Goal: Find specific page/section: Find specific page/section

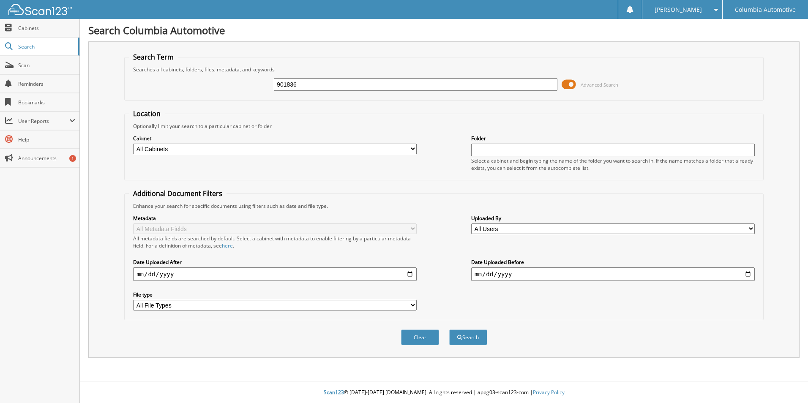
type input "901836"
click at [449, 330] on button "Search" at bounding box center [468, 338] width 38 height 16
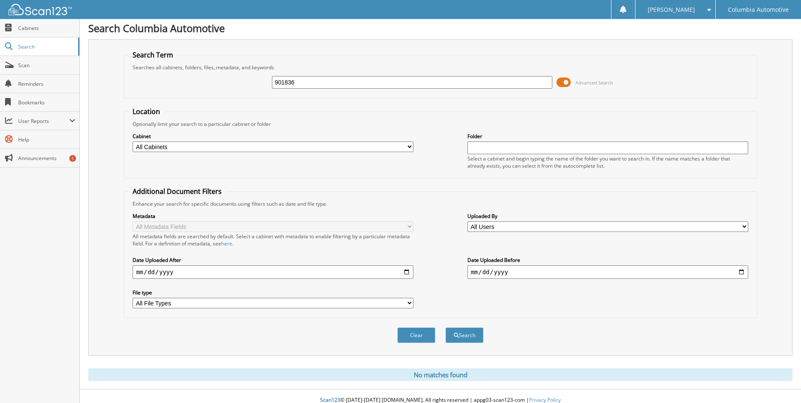
scroll to position [10, 0]
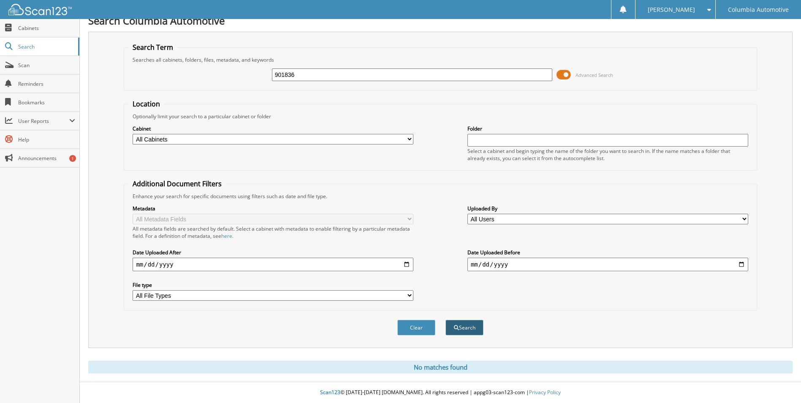
click at [464, 326] on button "Search" at bounding box center [465, 328] width 38 height 16
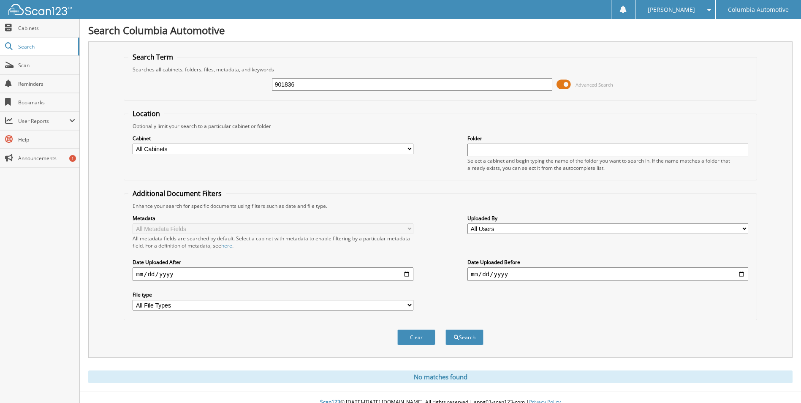
click at [323, 80] on input "901836" at bounding box center [412, 84] width 281 height 13
click at [323, 81] on input "901836" at bounding box center [412, 84] width 281 height 13
click at [323, 85] on input "901836" at bounding box center [412, 84] width 281 height 13
click at [322, 85] on input "901836" at bounding box center [412, 84] width 281 height 13
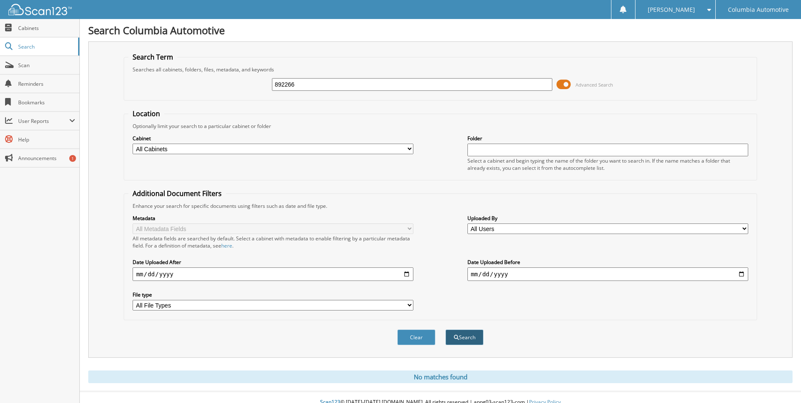
type input "892266"
click at [469, 334] on button "Search" at bounding box center [465, 338] width 38 height 16
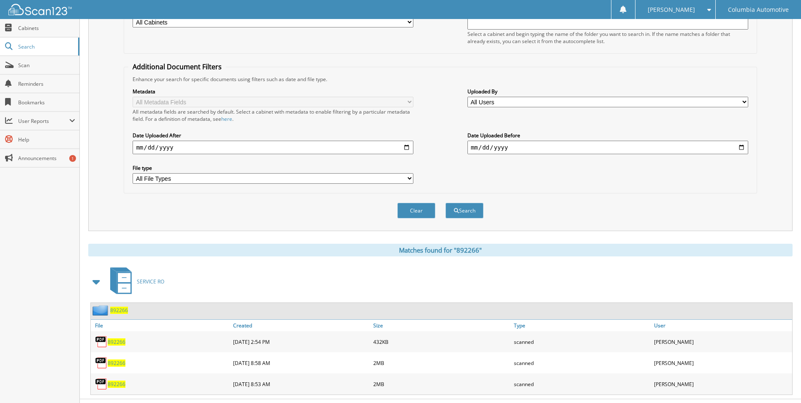
scroll to position [144, 0]
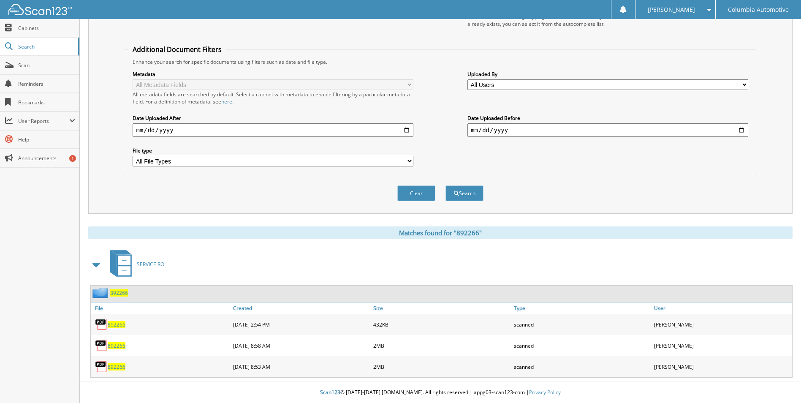
click at [117, 325] on span "892266" at bounding box center [117, 324] width 18 height 7
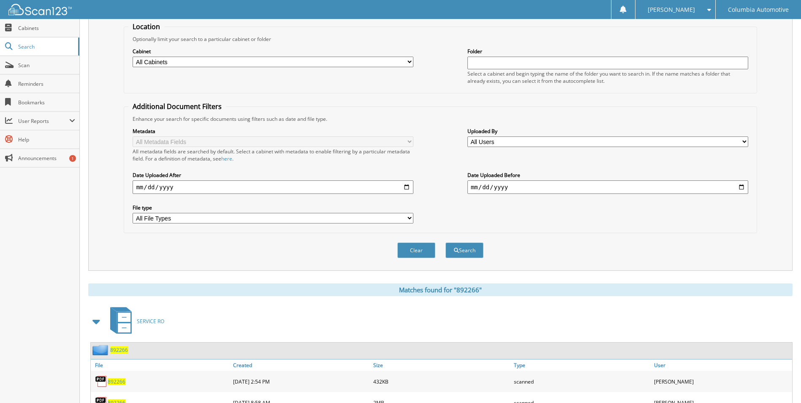
scroll to position [0, 0]
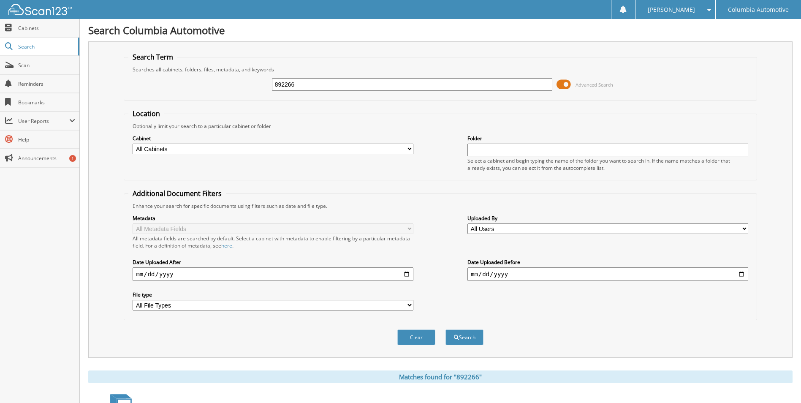
click at [343, 82] on input "892266" at bounding box center [412, 84] width 281 height 13
type input "880476"
click at [446, 330] on button "Search" at bounding box center [465, 338] width 38 height 16
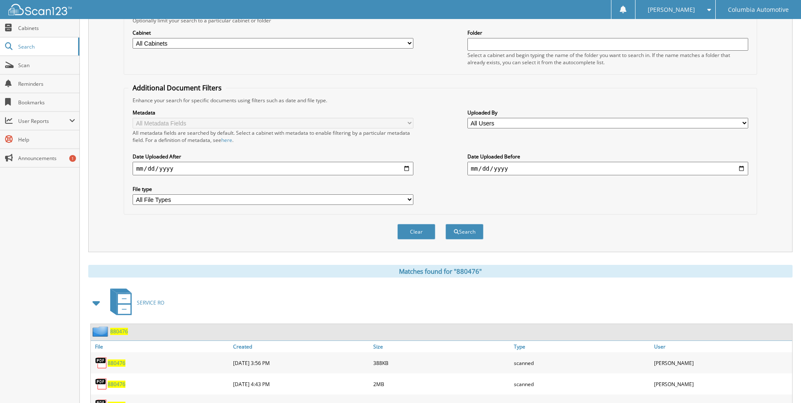
scroll to position [144, 0]
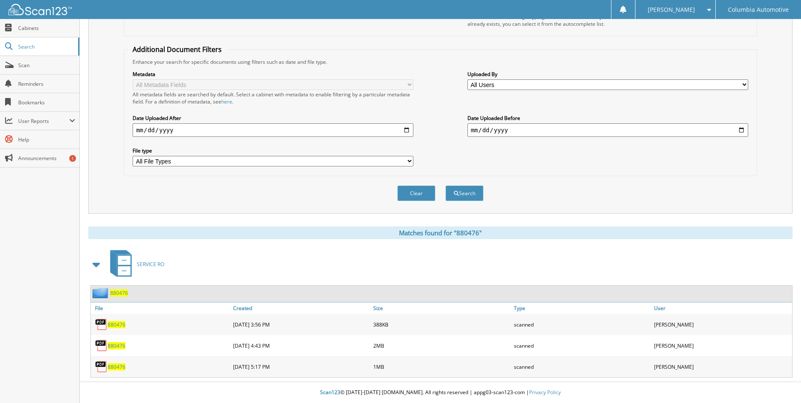
click at [113, 322] on span "880476" at bounding box center [117, 324] width 18 height 7
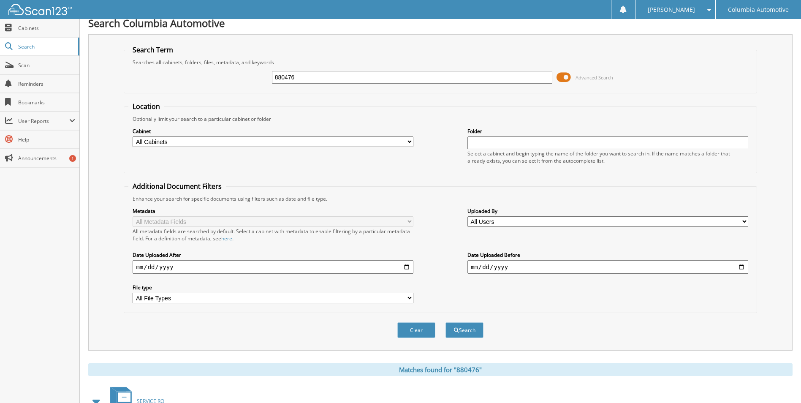
scroll to position [0, 0]
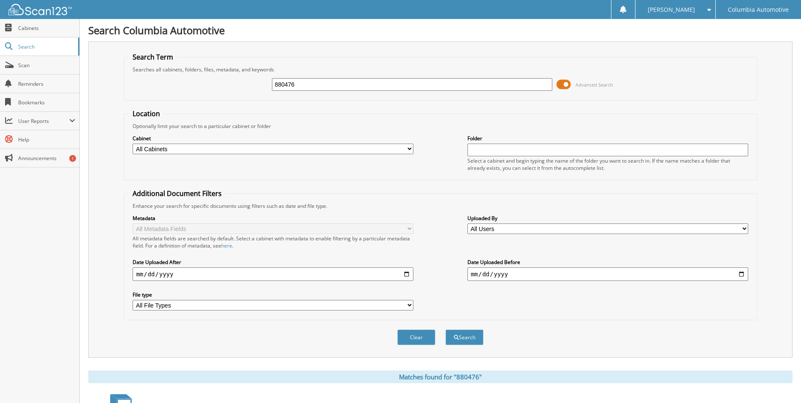
click at [358, 83] on input "880476" at bounding box center [412, 84] width 281 height 13
type input "868537"
click at [446, 330] on button "Search" at bounding box center [465, 338] width 38 height 16
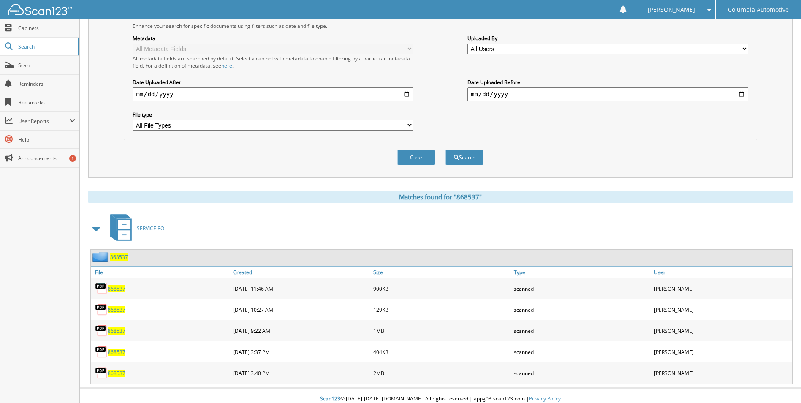
scroll to position [187, 0]
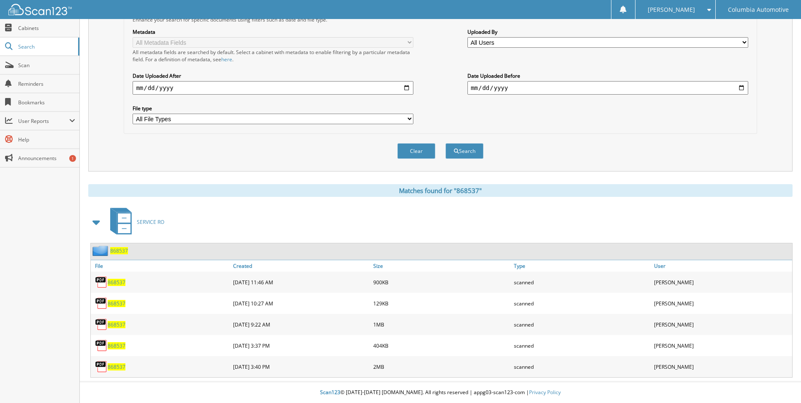
click at [117, 303] on span "868537" at bounding box center [117, 303] width 18 height 7
click at [114, 346] on span "868537" at bounding box center [117, 345] width 18 height 7
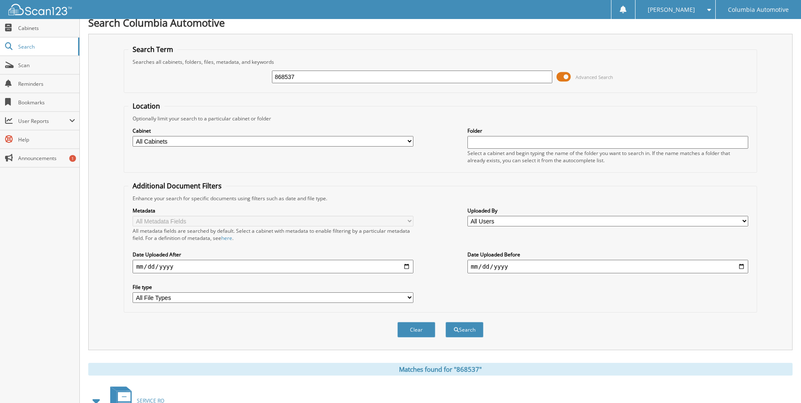
scroll to position [0, 0]
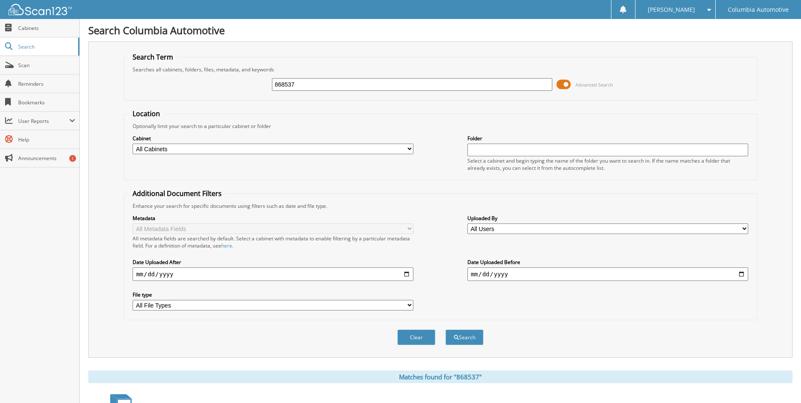
click at [305, 83] on input "868537" at bounding box center [412, 84] width 281 height 13
type input "856623"
click at [446, 330] on button "Search" at bounding box center [465, 338] width 38 height 16
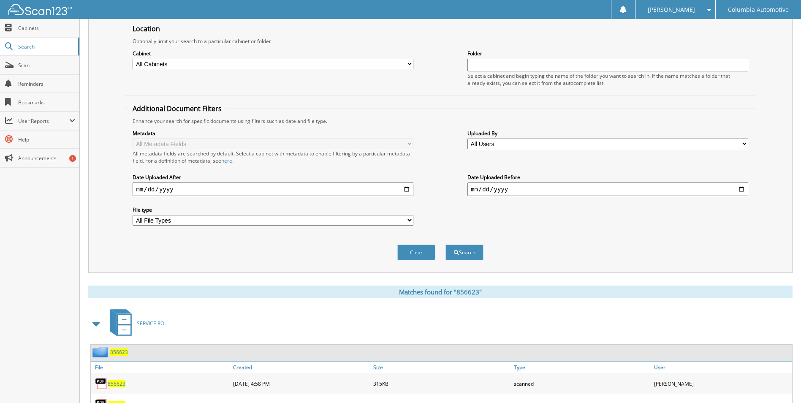
scroll to position [144, 0]
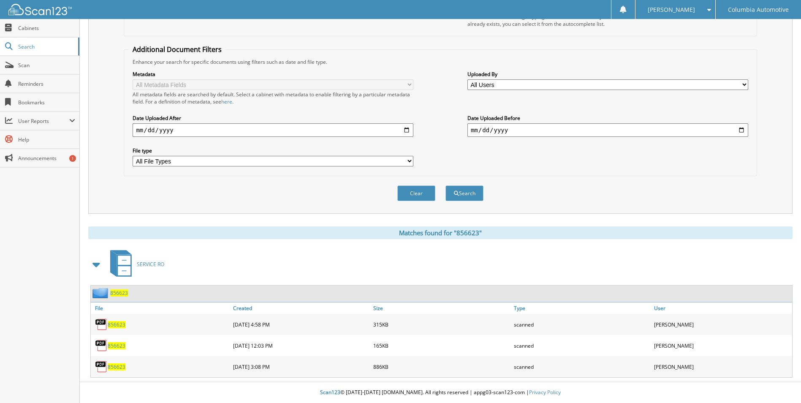
click at [116, 324] on span "856623" at bounding box center [117, 324] width 18 height 7
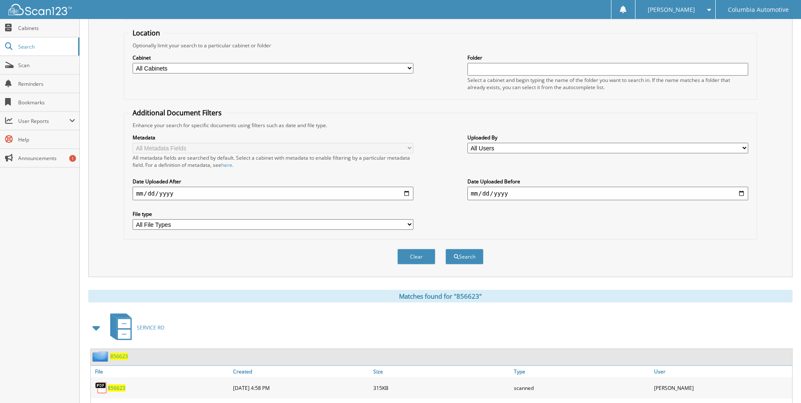
scroll to position [0, 0]
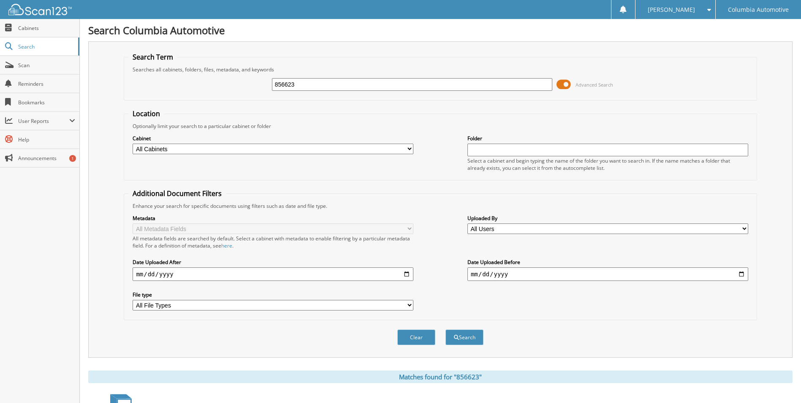
click at [353, 82] on input "856623" at bounding box center [412, 84] width 281 height 13
click at [352, 82] on input "856623" at bounding box center [412, 84] width 281 height 13
type input "843732"
click at [469, 338] on button "Search" at bounding box center [465, 338] width 38 height 16
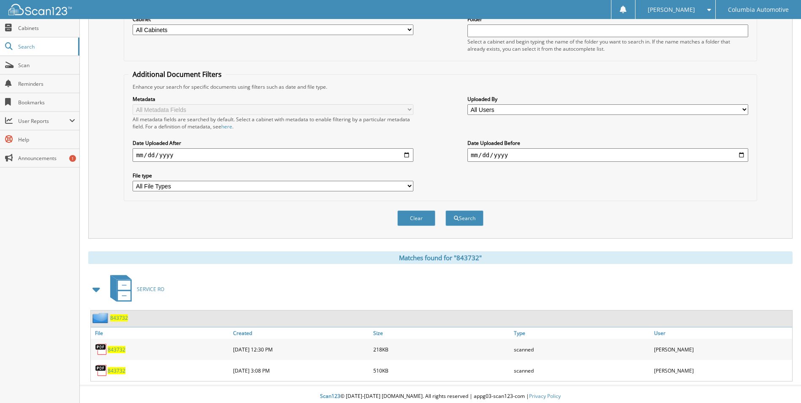
scroll to position [123, 0]
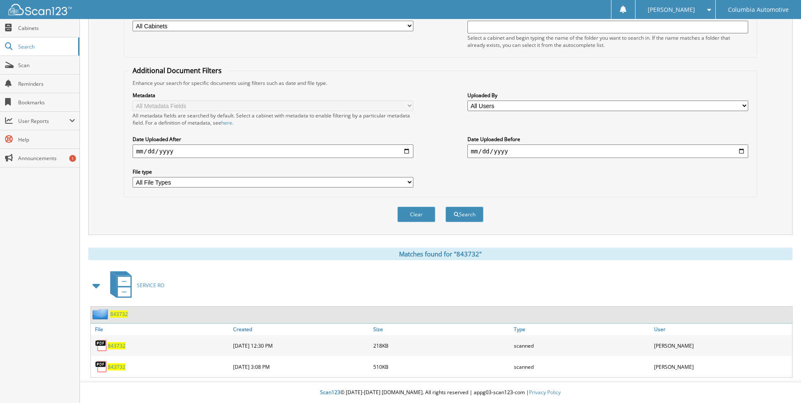
click at [115, 344] on span "843732" at bounding box center [117, 345] width 18 height 7
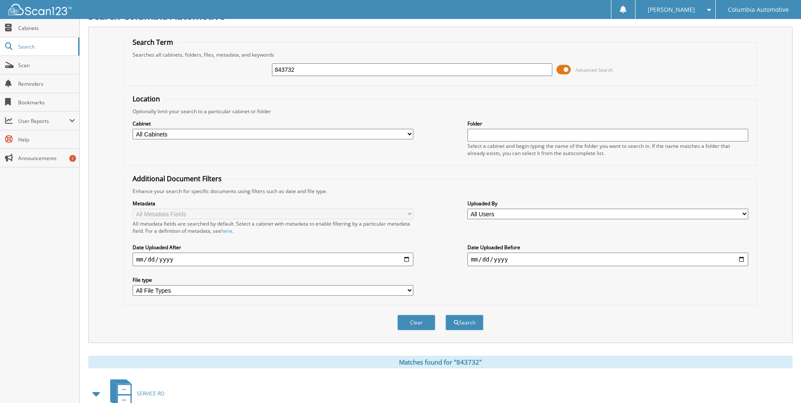
scroll to position [0, 0]
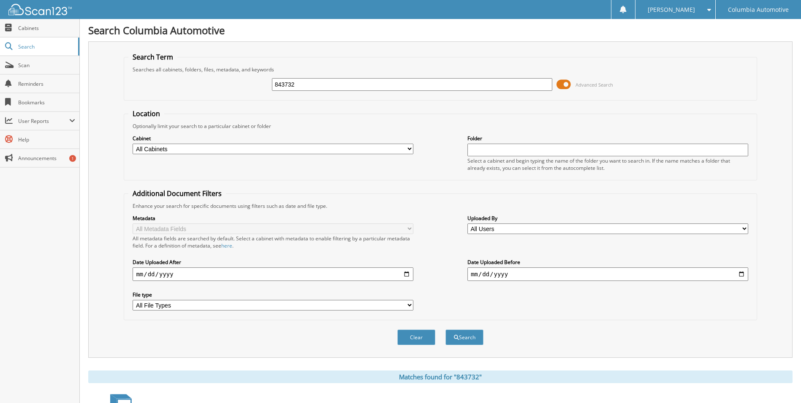
click at [309, 87] on input "843732" at bounding box center [412, 84] width 281 height 13
type input "843273"
click at [446, 330] on button "Search" at bounding box center [465, 338] width 38 height 16
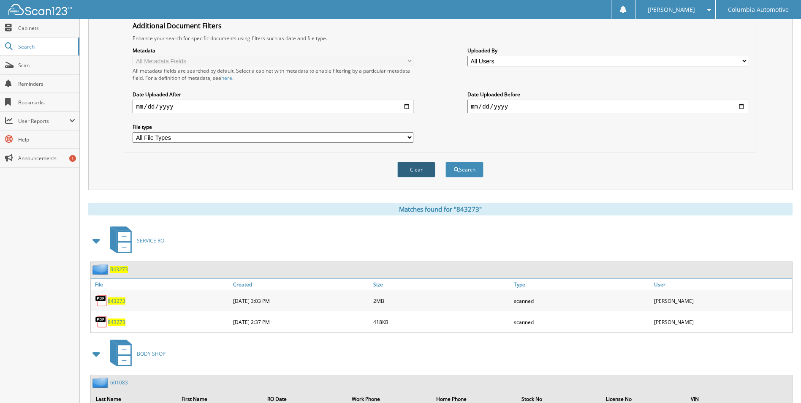
scroll to position [169, 0]
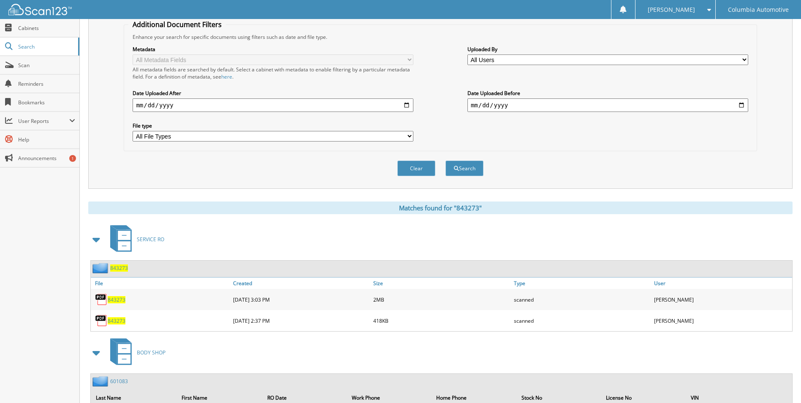
click at [113, 322] on span "843273" at bounding box center [117, 320] width 18 height 7
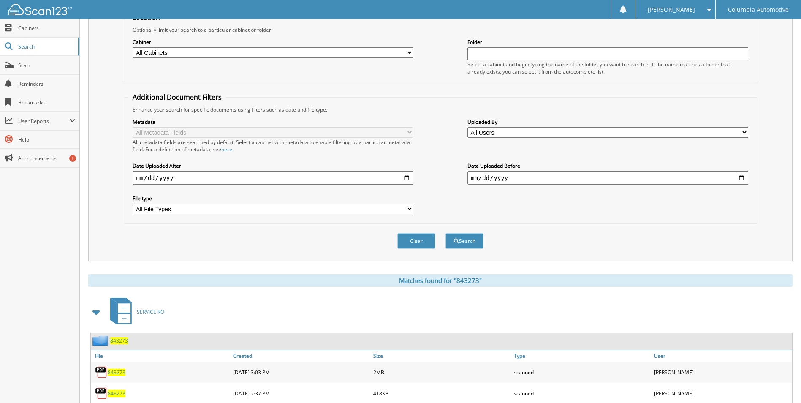
scroll to position [0, 0]
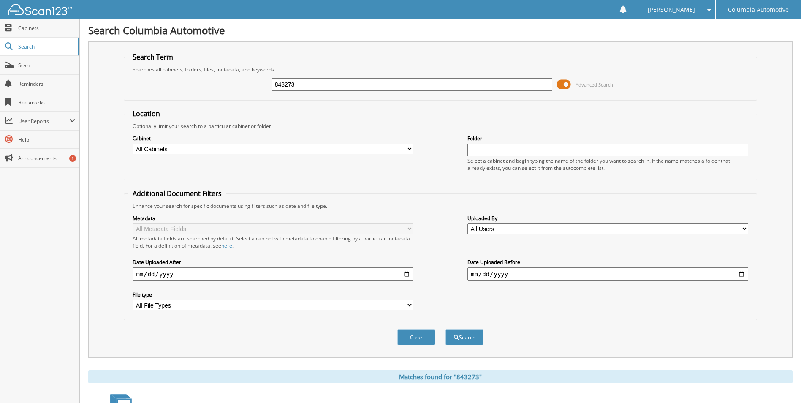
click at [311, 84] on input "843273" at bounding box center [412, 84] width 281 height 13
type input "828813"
click at [467, 334] on button "Search" at bounding box center [465, 338] width 38 height 16
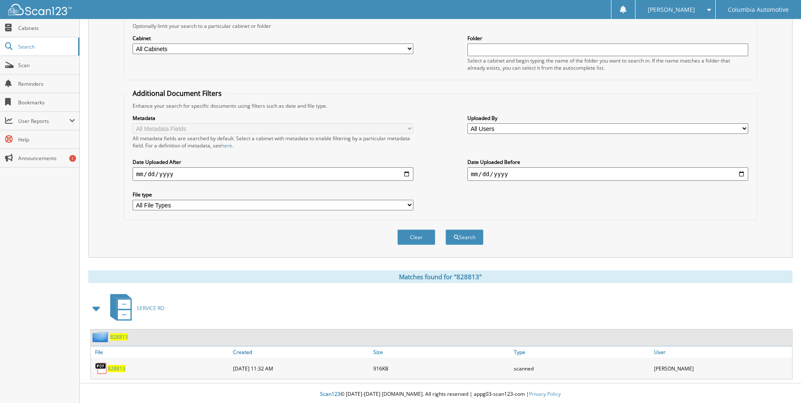
scroll to position [102, 0]
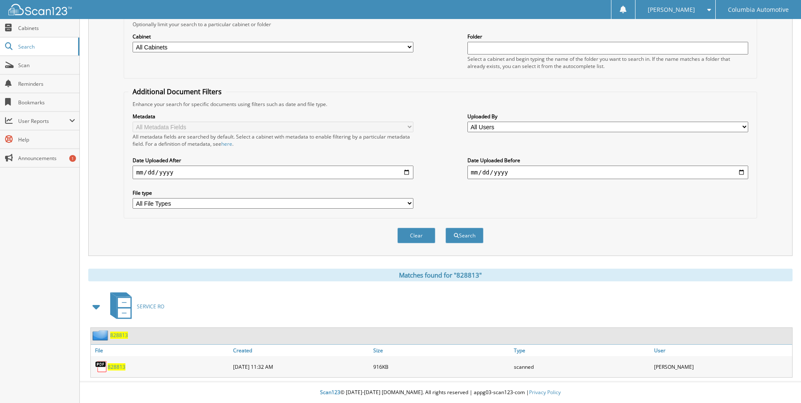
click at [117, 365] on span "828813" at bounding box center [117, 366] width 18 height 7
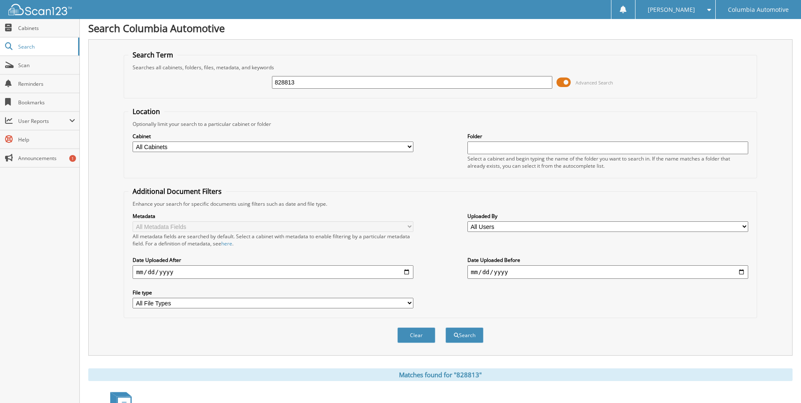
scroll to position [0, 0]
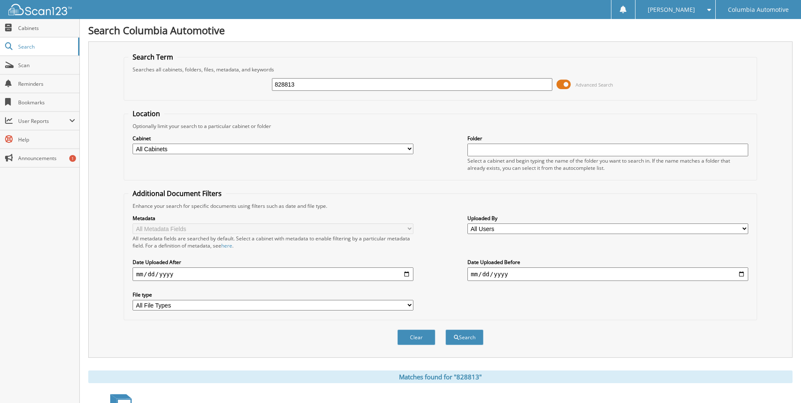
click at [314, 80] on input "828813" at bounding box center [412, 84] width 281 height 13
type input "826087"
click at [446, 330] on button "Search" at bounding box center [465, 338] width 38 height 16
click at [470, 335] on button "Search" at bounding box center [465, 338] width 38 height 16
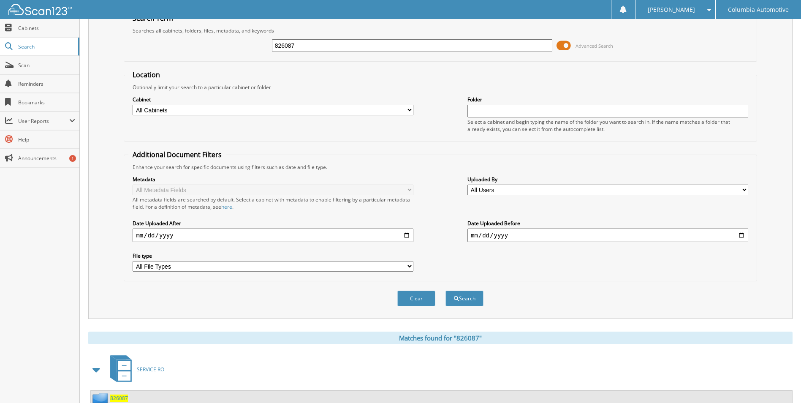
scroll to position [123, 0]
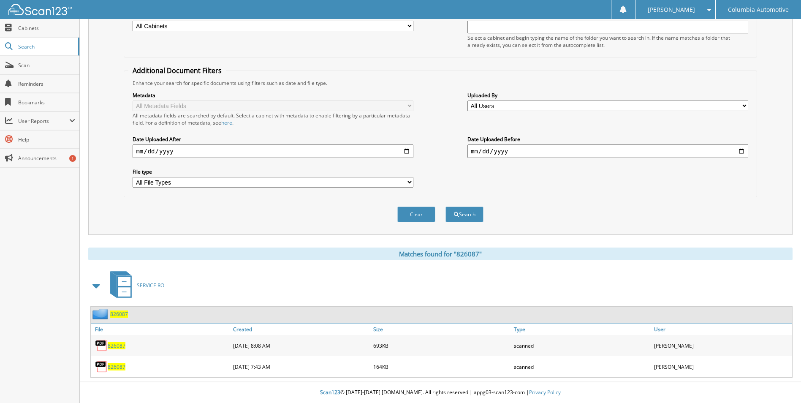
click at [116, 364] on span "826087" at bounding box center [117, 366] width 18 height 7
